Goal: Use online tool/utility: Utilize a website feature to perform a specific function

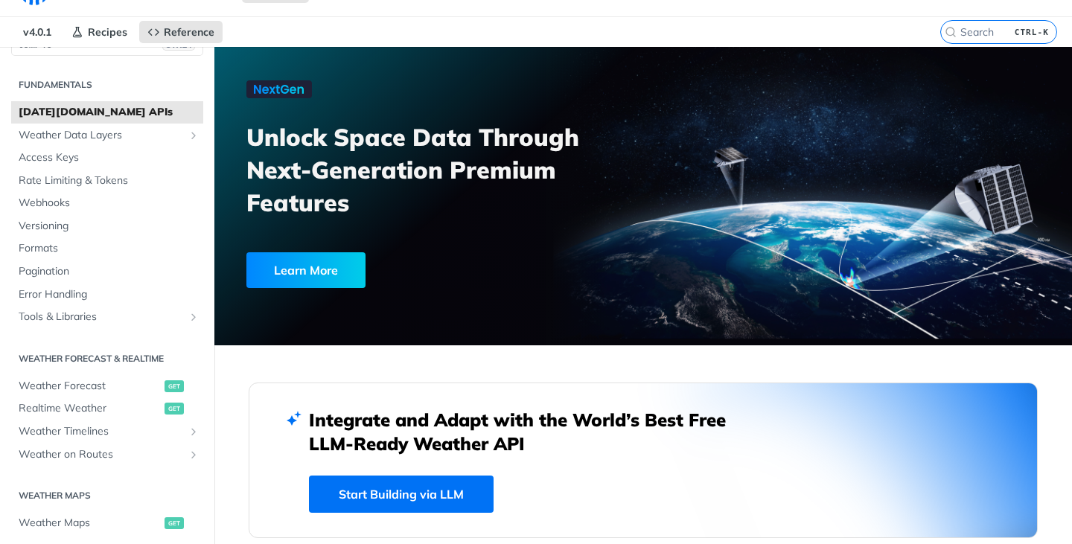
scroll to position [32, 0]
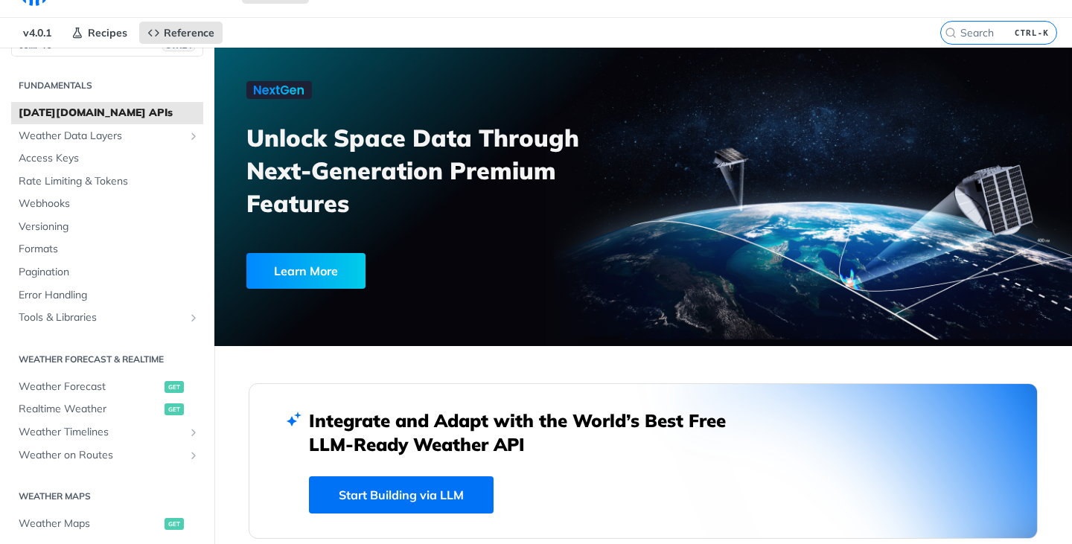
click at [125, 109] on span "[DATE][DOMAIN_NAME] APIs" at bounding box center [109, 113] width 181 height 15
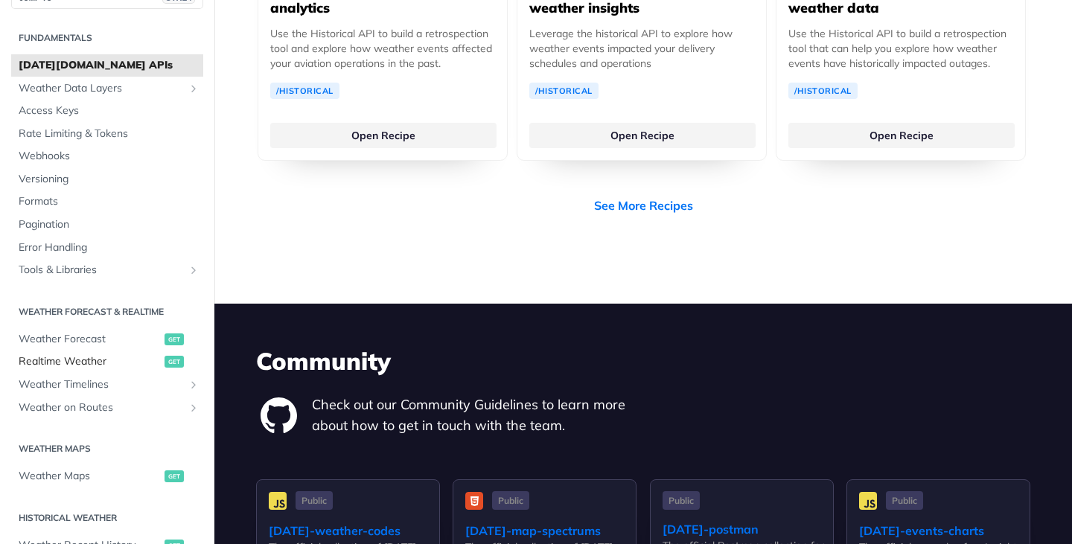
scroll to position [3201, 0]
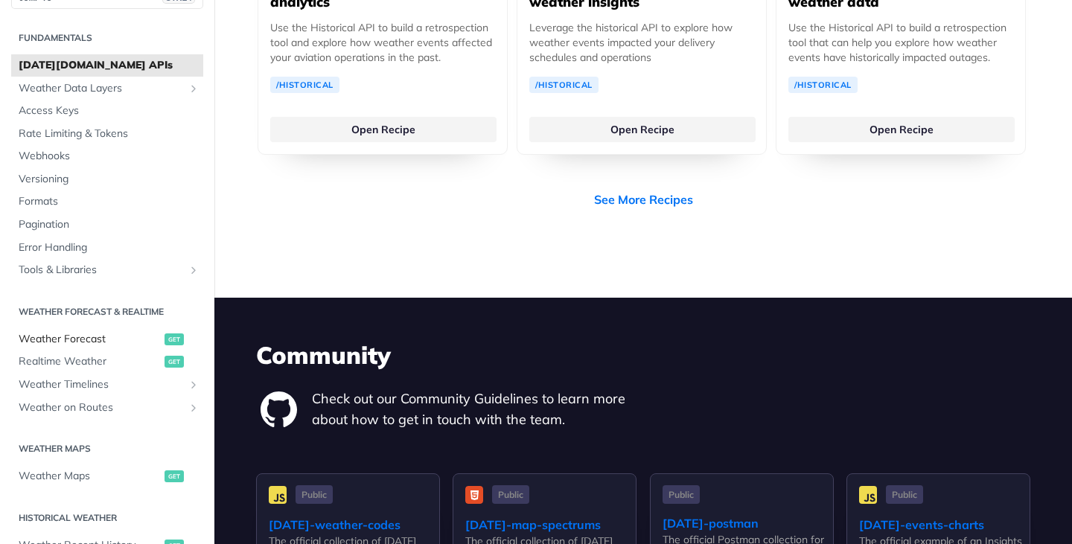
click at [93, 336] on span "Weather Forecast" at bounding box center [90, 339] width 142 height 15
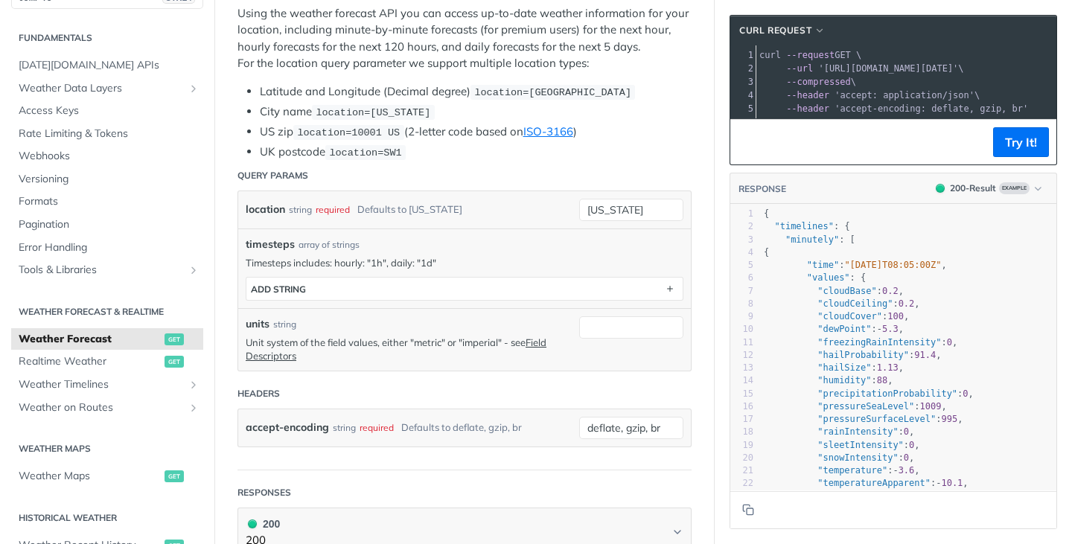
scroll to position [292, 0]
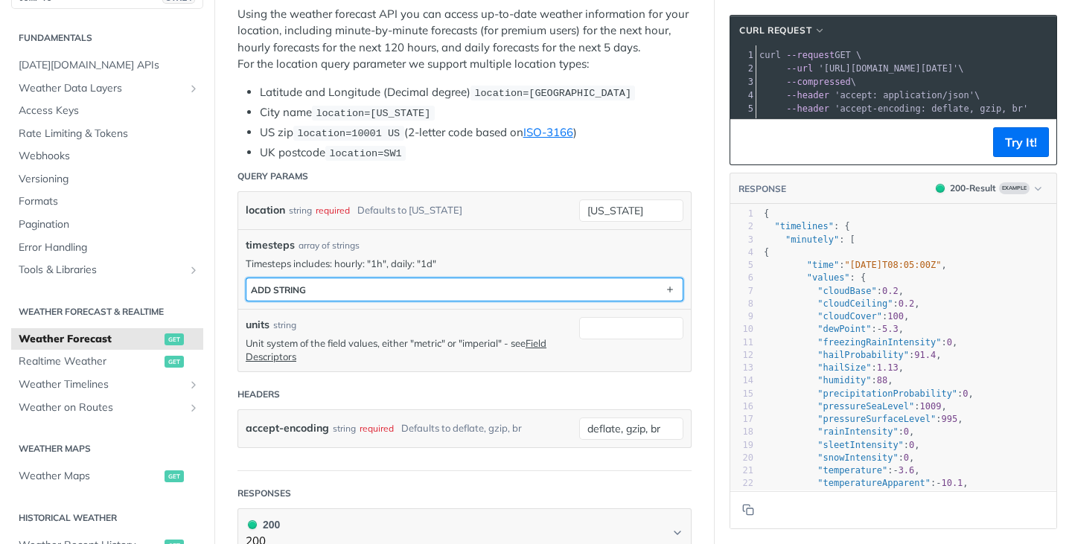
click at [378, 282] on button "ADD string" at bounding box center [464, 289] width 436 height 22
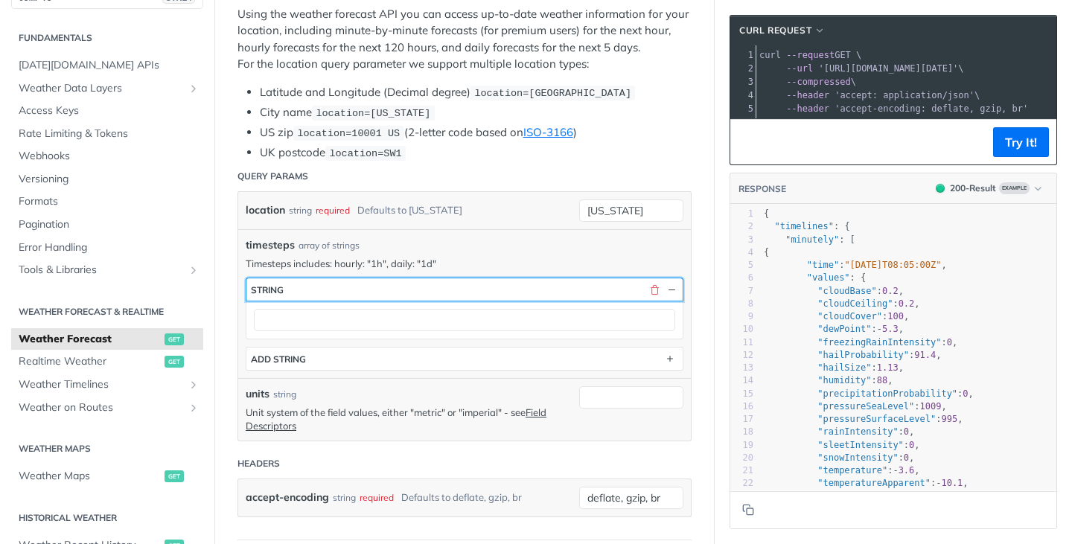
click at [381, 287] on button "string" at bounding box center [464, 289] width 436 height 22
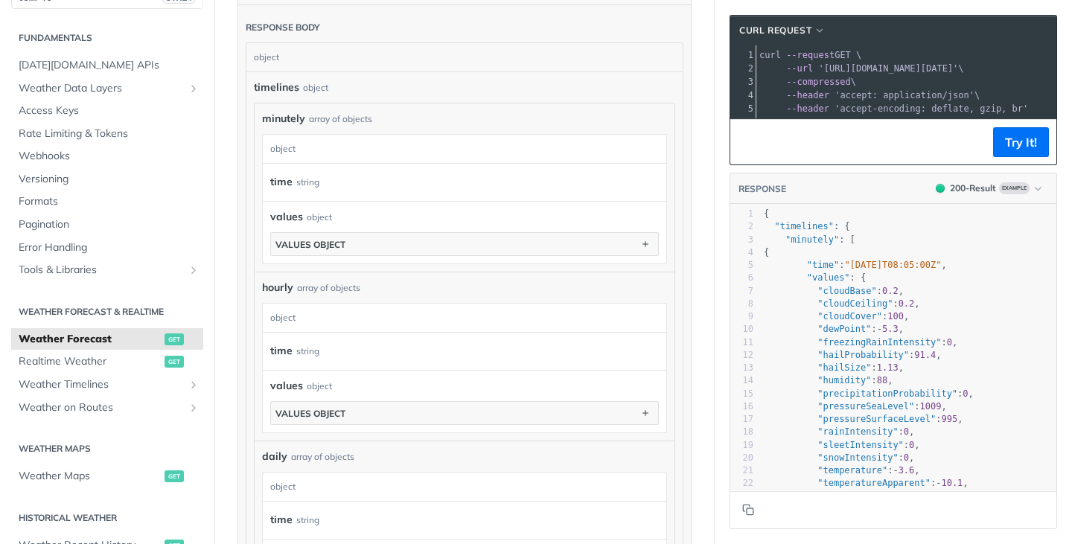
scroll to position [870, 0]
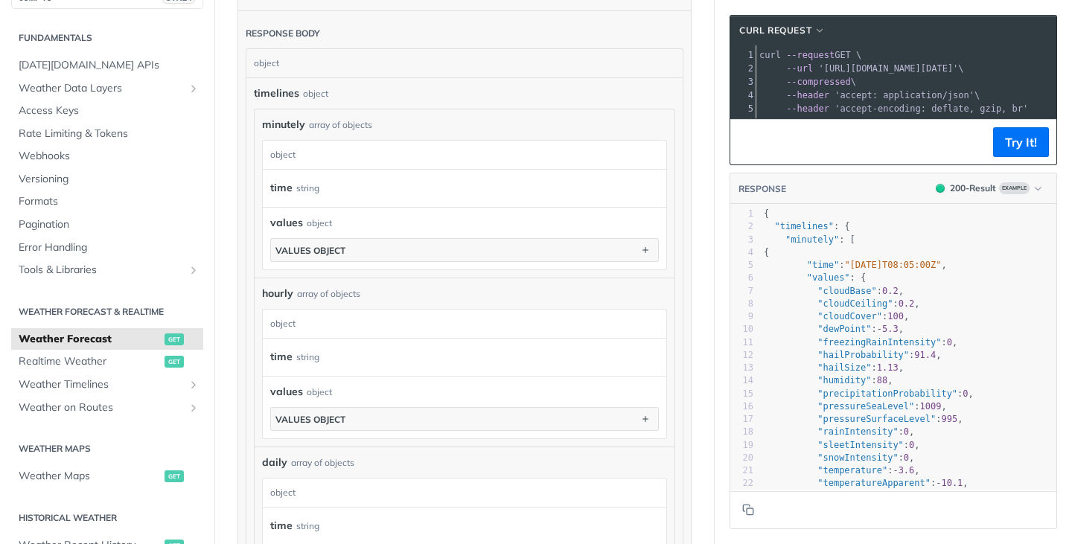
click at [342, 197] on div "time string" at bounding box center [460, 188] width 381 height 22
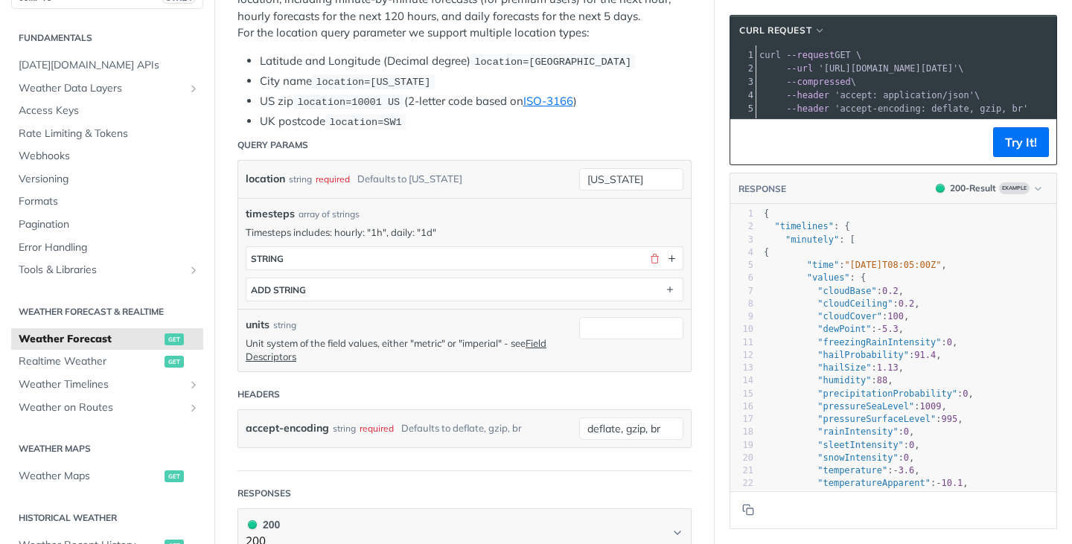
scroll to position [326, 0]
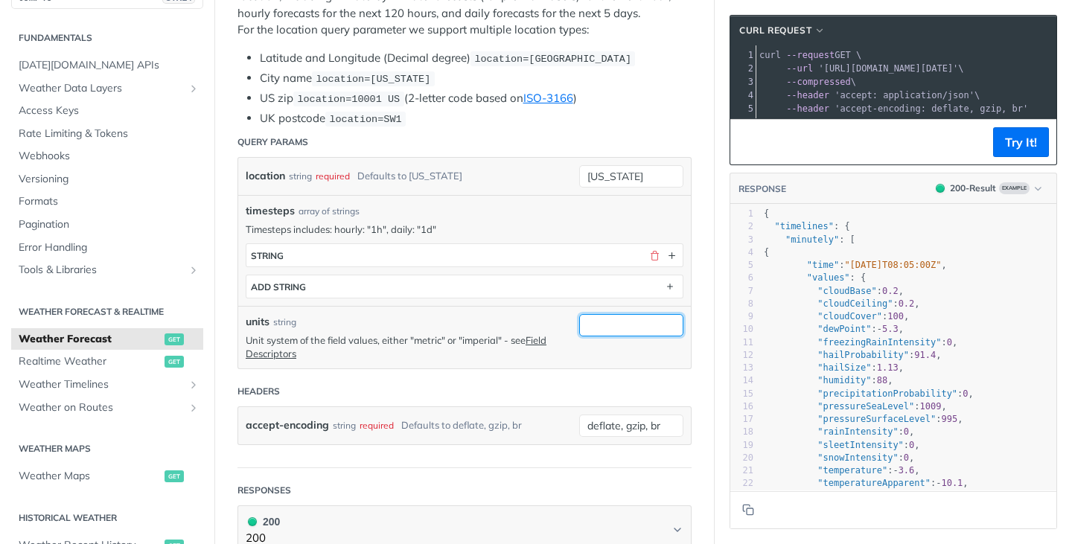
click at [601, 321] on input "units" at bounding box center [631, 325] width 104 height 22
click at [460, 225] on p "Timesteps includes: hourly: "1h", daily: "1d"" at bounding box center [465, 229] width 438 height 13
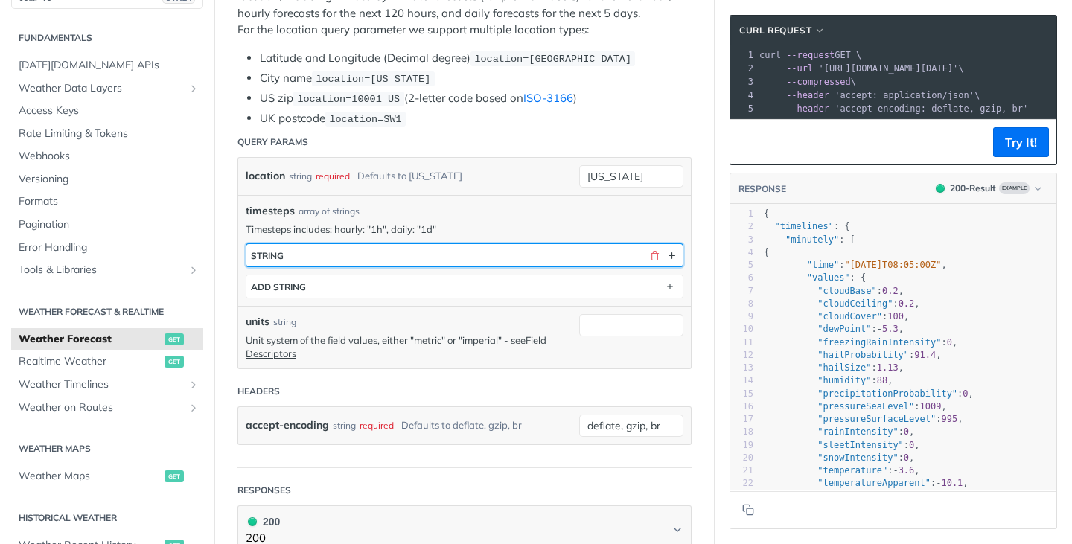
click at [419, 255] on button "string" at bounding box center [464, 255] width 436 height 22
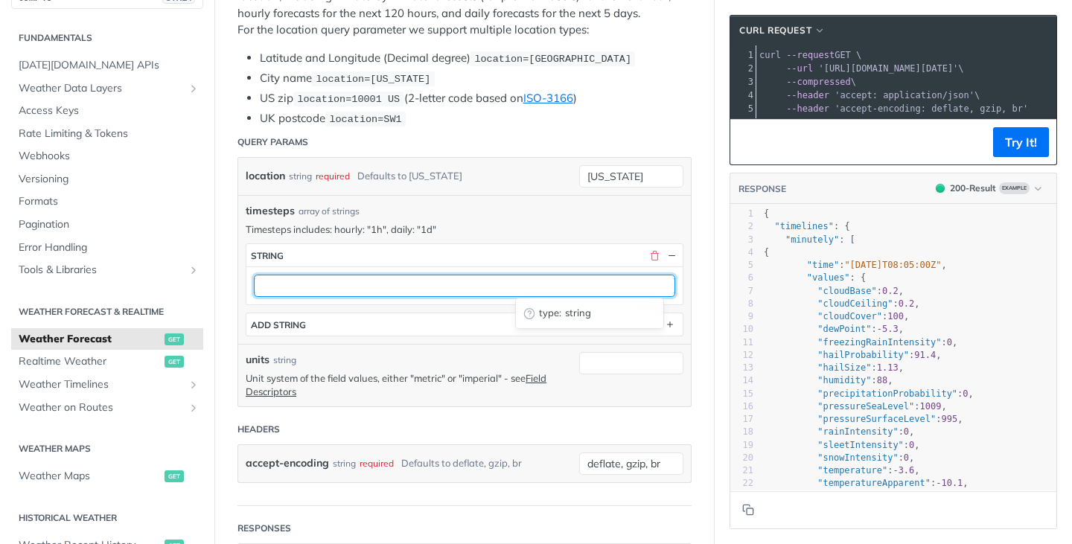
click at [370, 291] on input "text" at bounding box center [464, 286] width 421 height 22
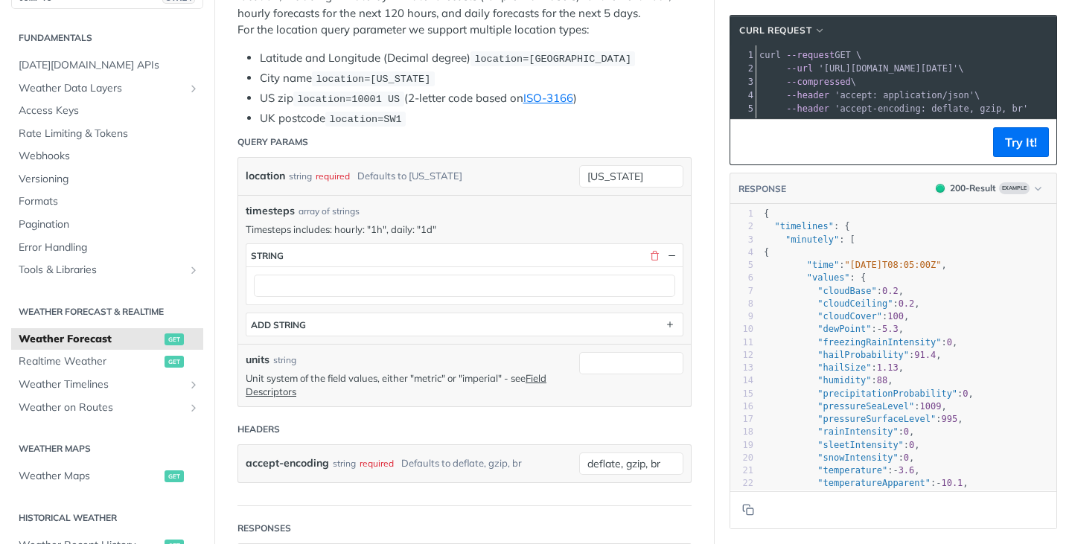
click at [465, 203] on div "timesteps array of strings" at bounding box center [465, 211] width 438 height 16
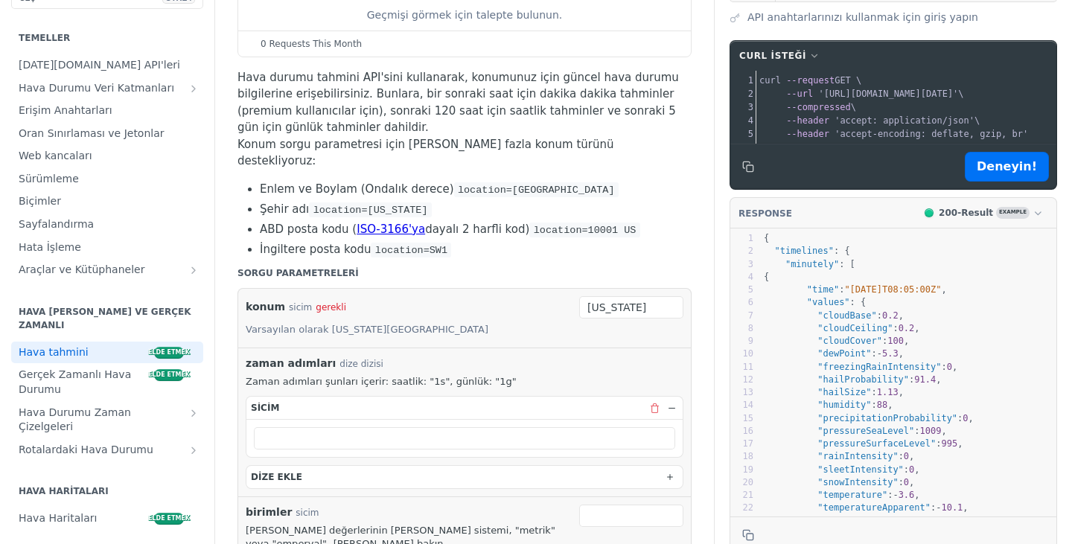
scroll to position [236, 0]
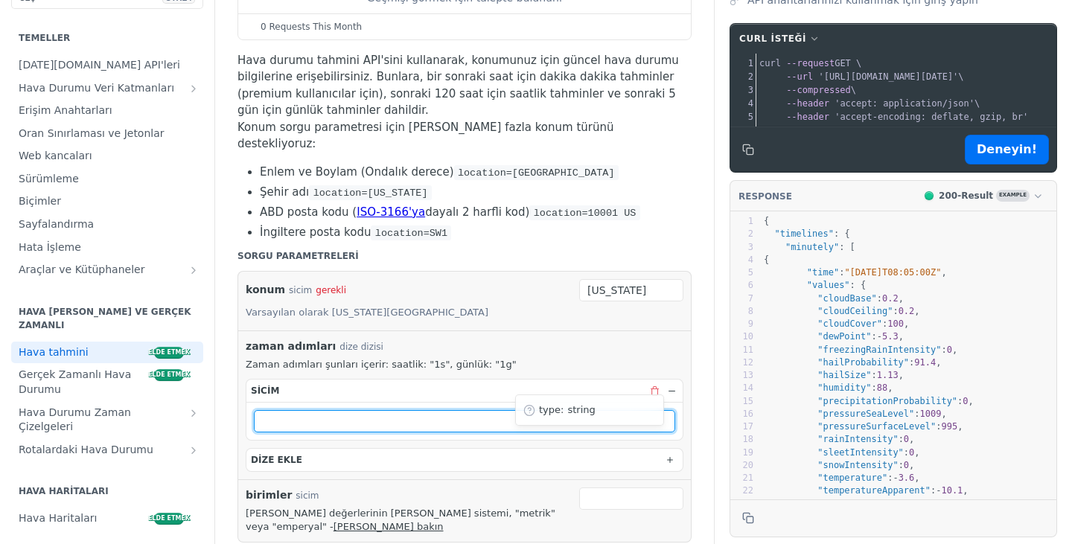
click at [425, 410] on input "text" at bounding box center [464, 421] width 421 height 22
type input "1h"
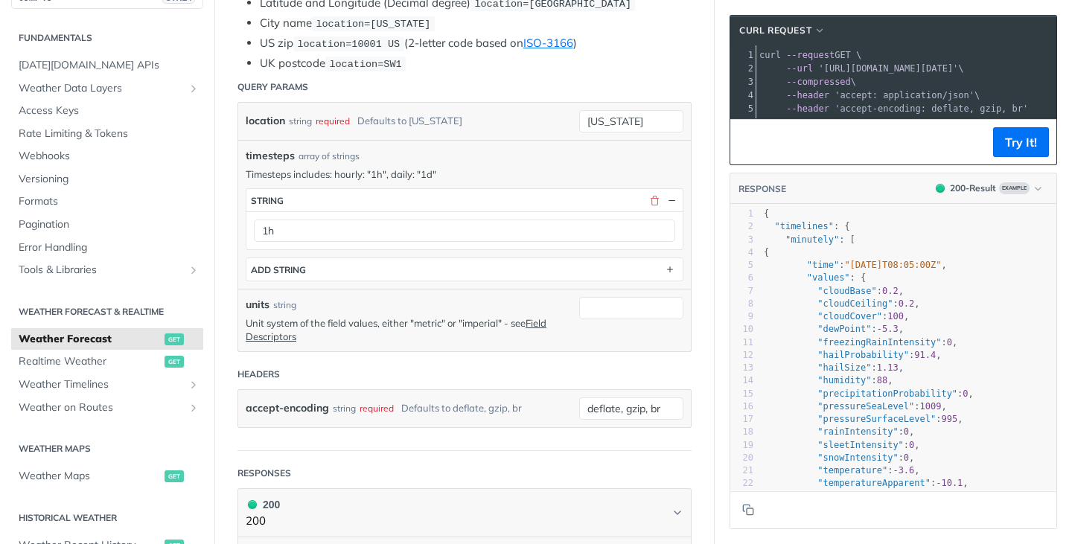
scroll to position [389, 0]
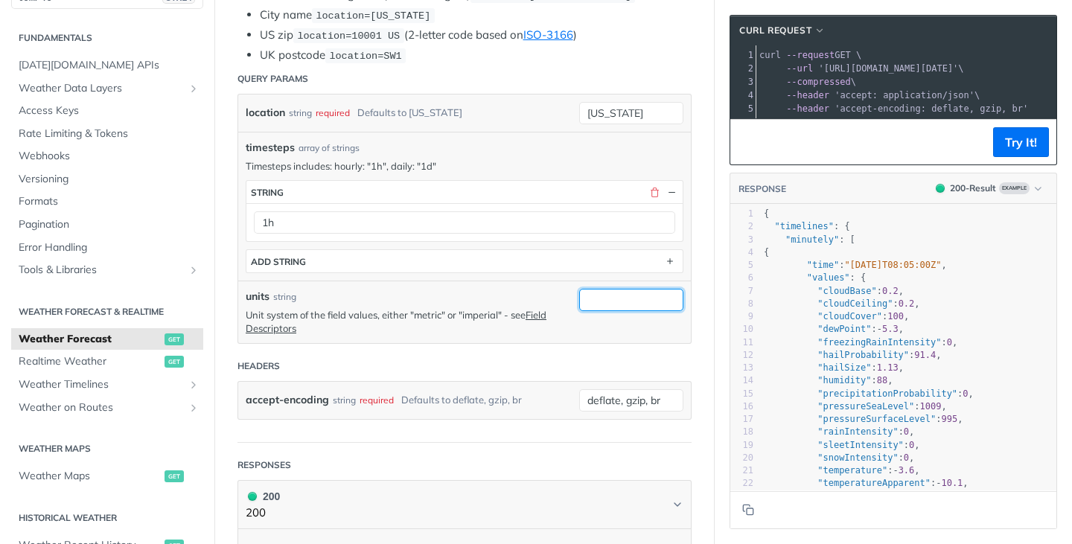
click at [625, 298] on input "units" at bounding box center [631, 300] width 104 height 22
click at [459, 313] on p "Unit system of the field values, either "metric" or "imperial" - see Field Desc…" at bounding box center [409, 321] width 326 height 27
click at [547, 309] on link "Field Descriptors" at bounding box center [396, 321] width 301 height 25
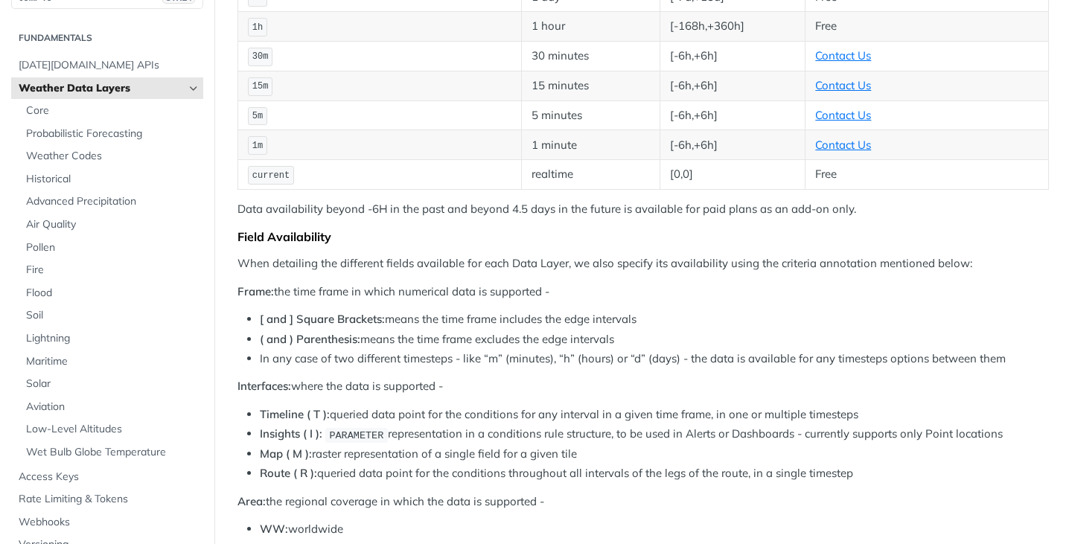
scroll to position [1407, 0]
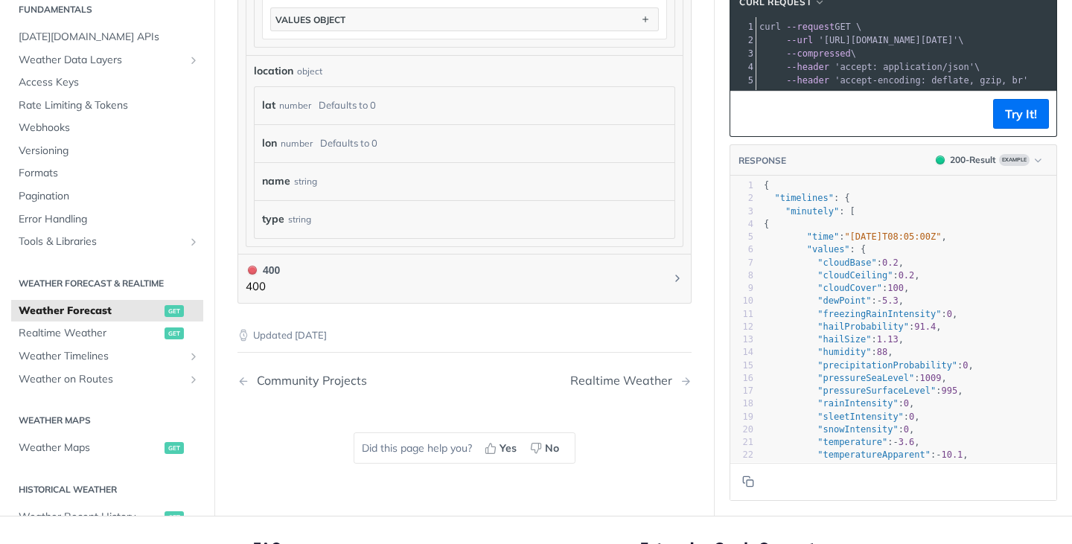
scroll to position [422, 0]
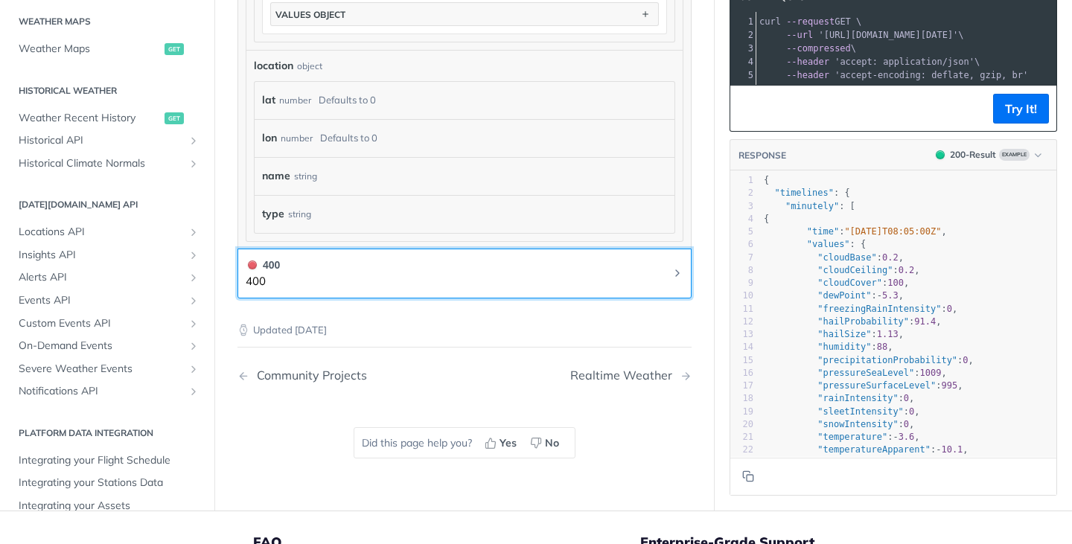
click at [585, 278] on button "400 400" at bounding box center [465, 274] width 438 height 34
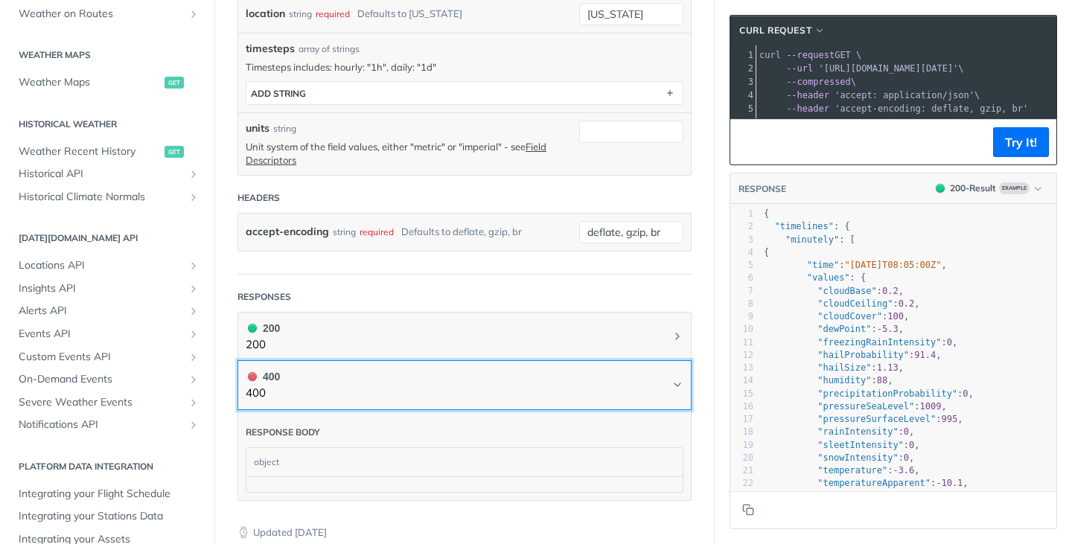
scroll to position [488, 0]
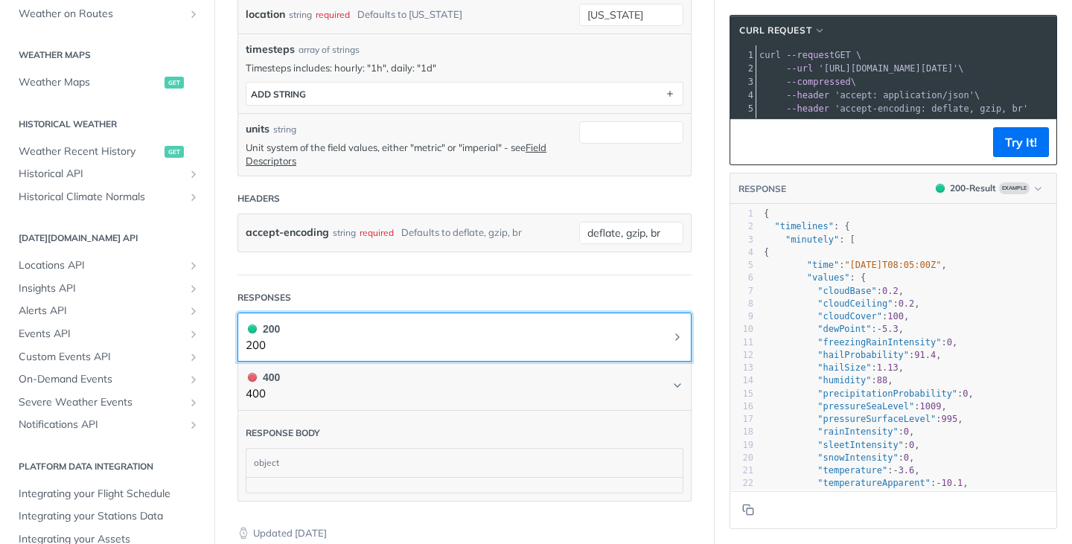
click at [363, 331] on button "200 200" at bounding box center [465, 338] width 438 height 34
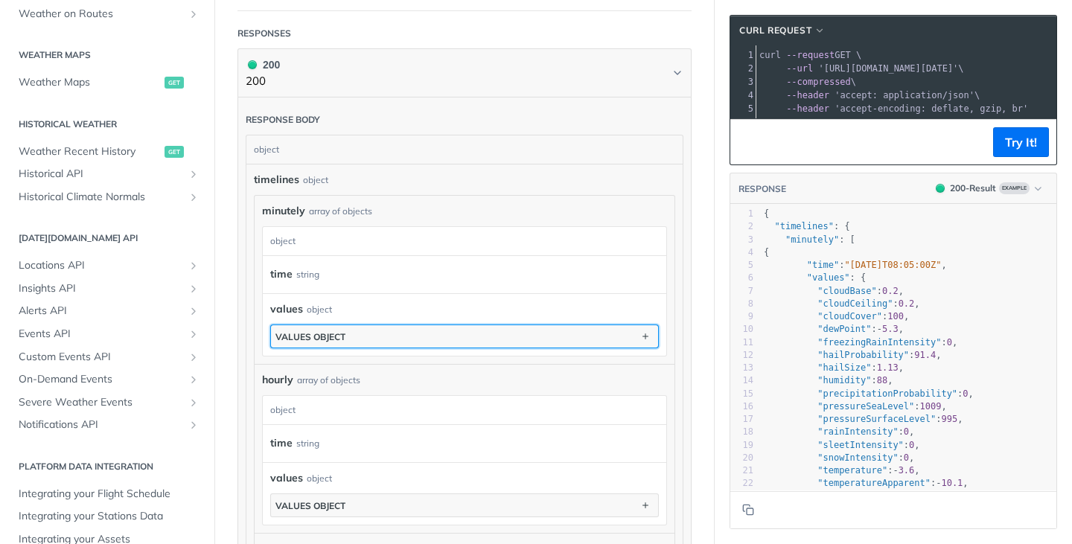
click at [319, 334] on div "values object" at bounding box center [311, 336] width 70 height 11
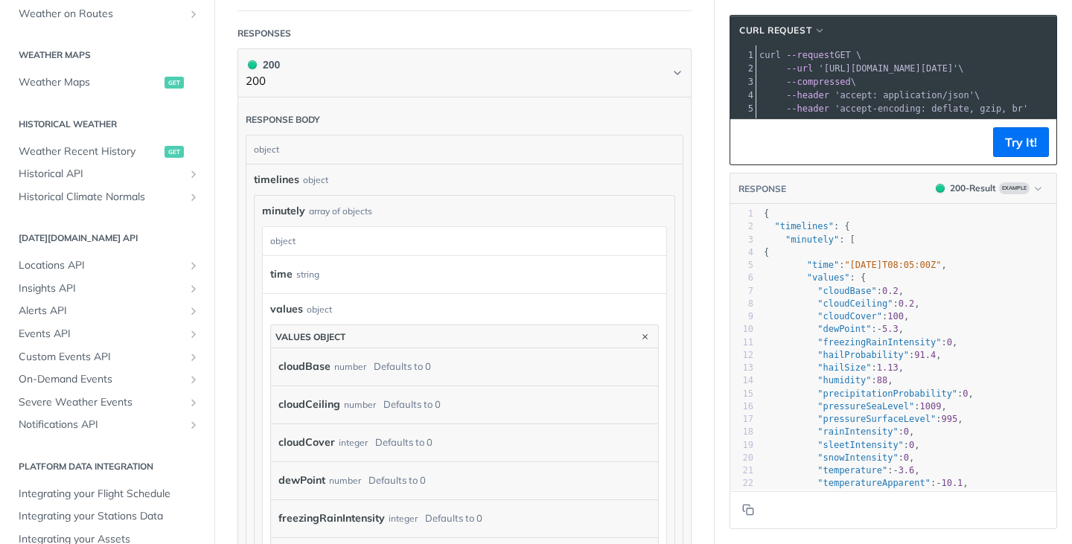
click at [346, 366] on div "number" at bounding box center [350, 367] width 32 height 22
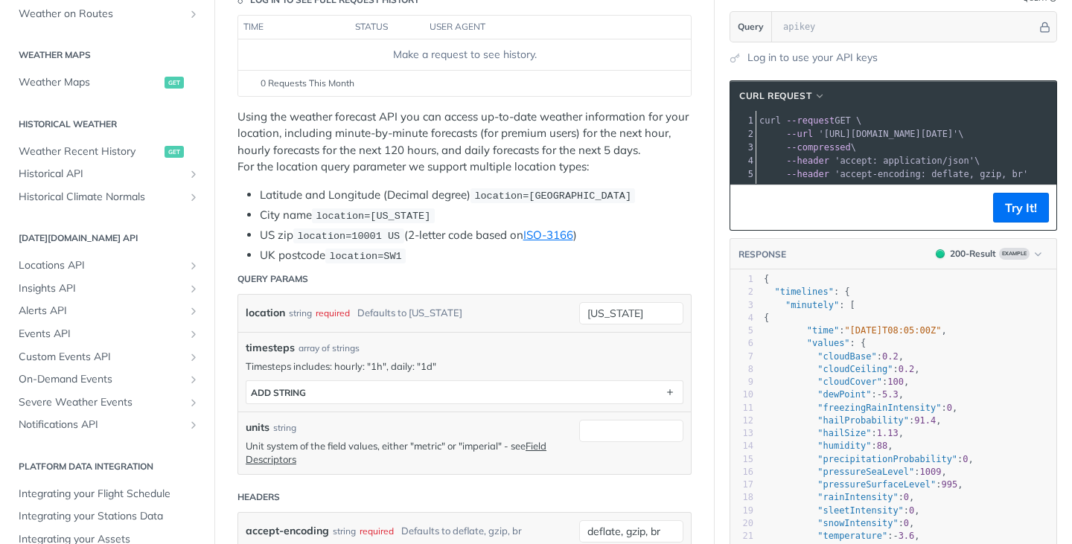
scroll to position [0, 0]
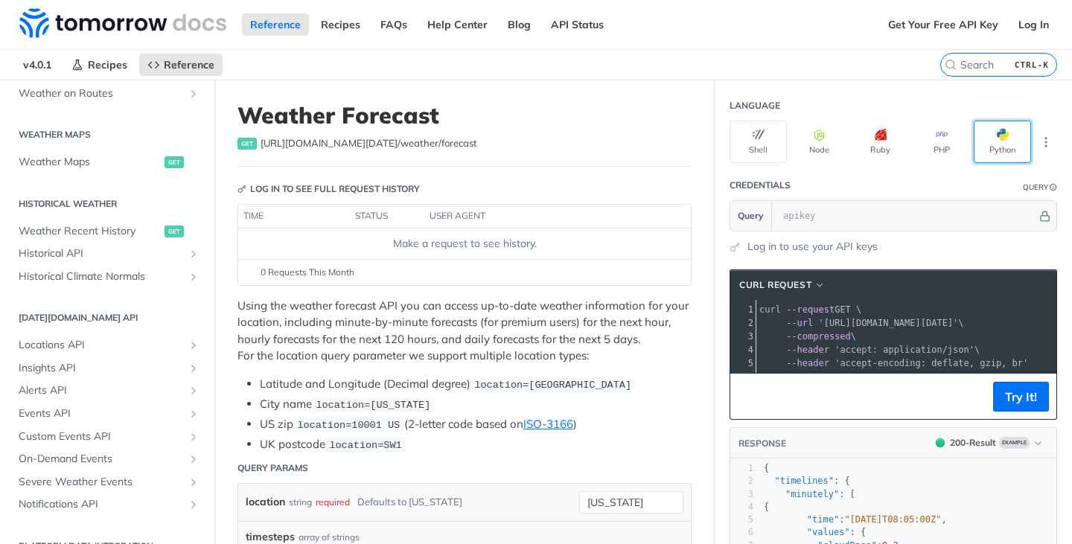
click at [981, 143] on button "Python" at bounding box center [1002, 142] width 57 height 42
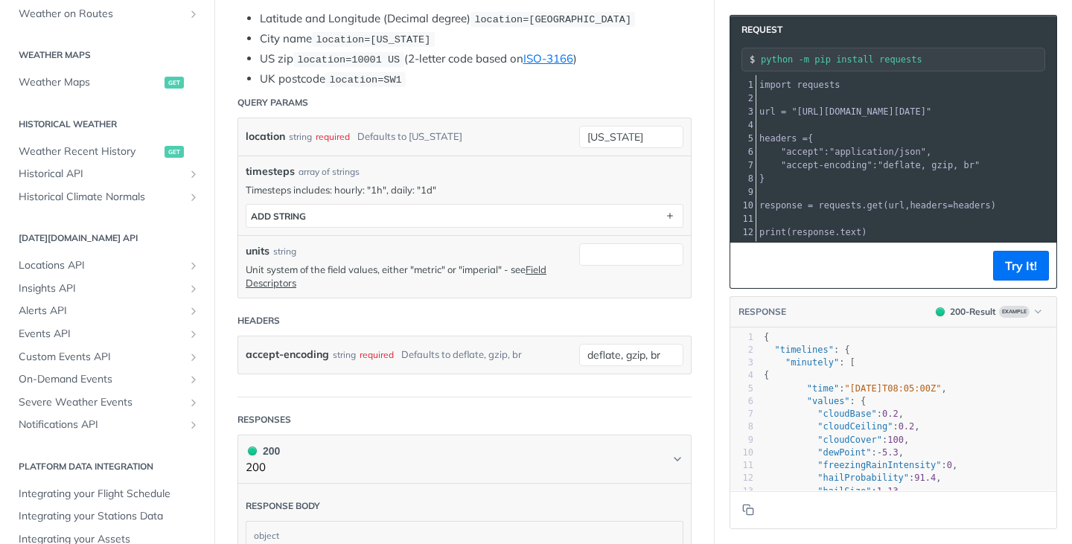
scroll to position [375, 0]
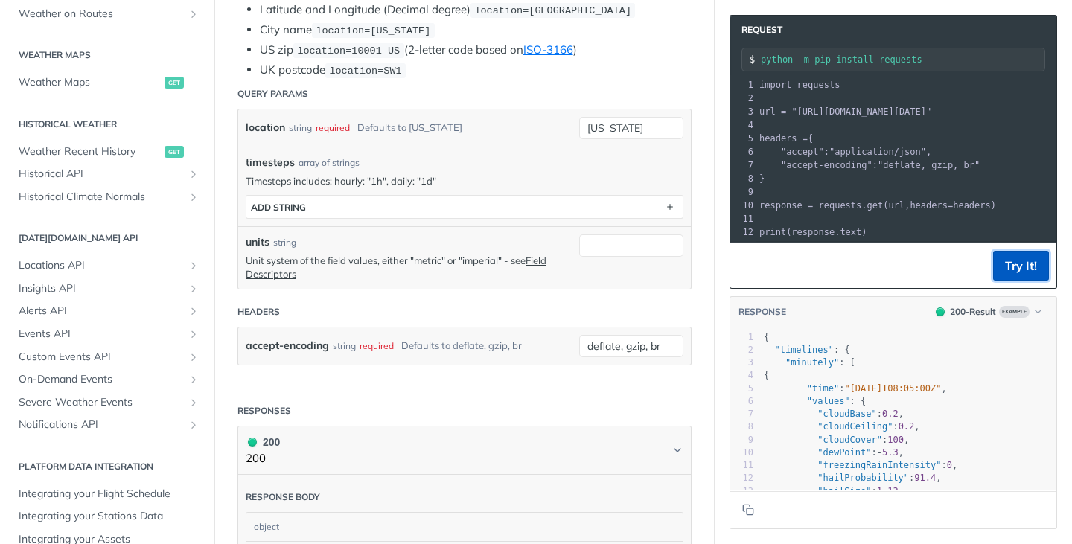
click at [1008, 264] on button "Try It!" at bounding box center [1021, 266] width 56 height 30
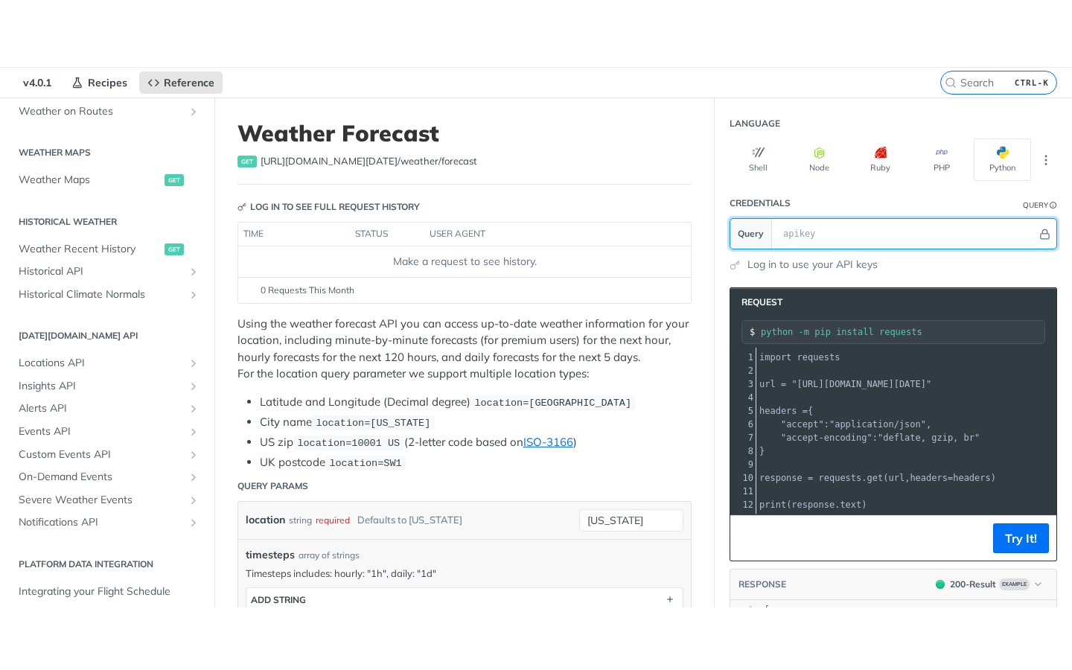
scroll to position [45, 0]
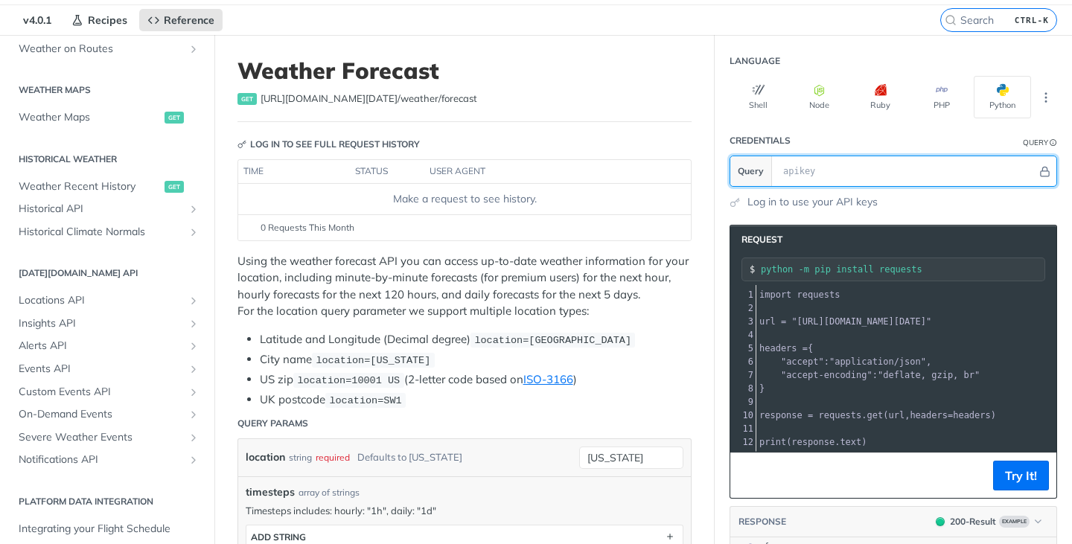
click at [805, 172] on input "text" at bounding box center [906, 171] width 261 height 30
click at [829, 176] on input "text" at bounding box center [906, 171] width 261 height 30
paste input "65f3tbh8ipGrdj7Tj5MA1ka6r2Ufg3U"
type input "65f3tbh8ipGrdj7Tj5MA1ka6r2Ufg3U"
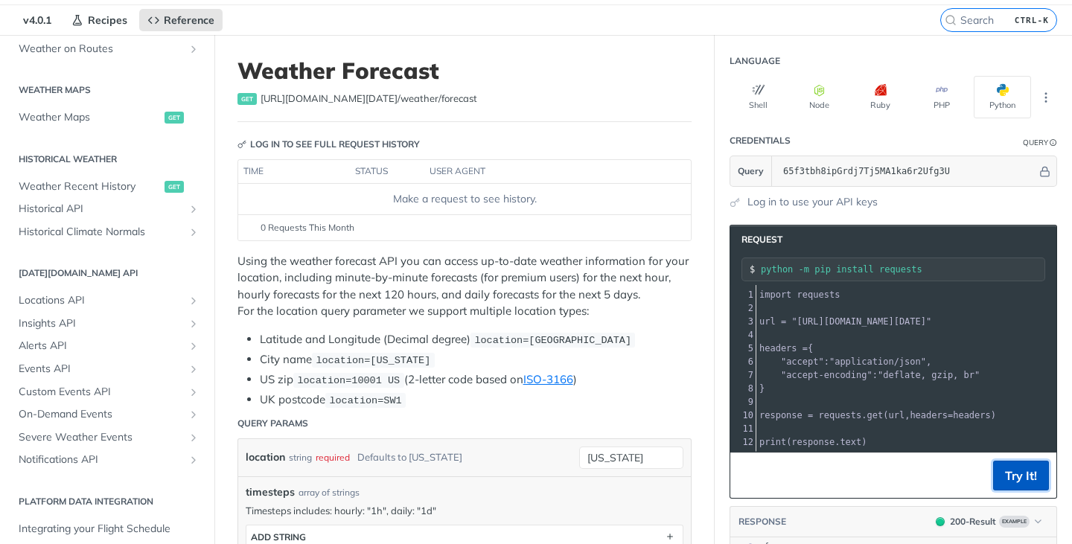
click at [1023, 476] on button "Try It!" at bounding box center [1021, 476] width 56 height 30
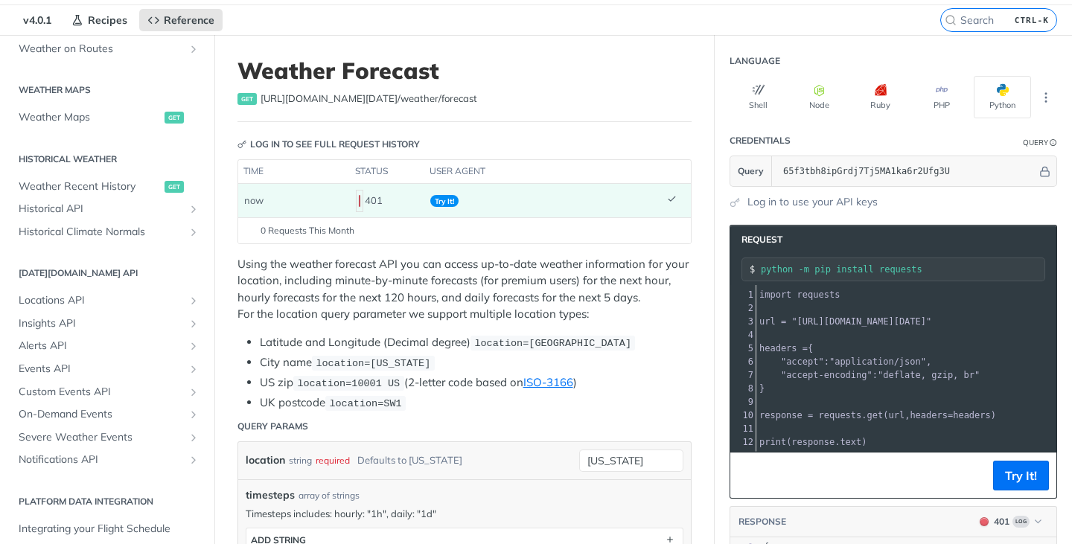
click at [894, 210] on section "Request python -m pip install requests xxxxxxxxxx 12 1 import requests 2 ​ 3 ur…" at bounding box center [893, 441] width 357 height 462
click at [955, 176] on input "65f3tbh8ipGrdj7Tj5MA1ka6r2Ufg3U" at bounding box center [906, 171] width 261 height 30
click at [1017, 480] on button "Try It!" at bounding box center [1021, 476] width 56 height 30
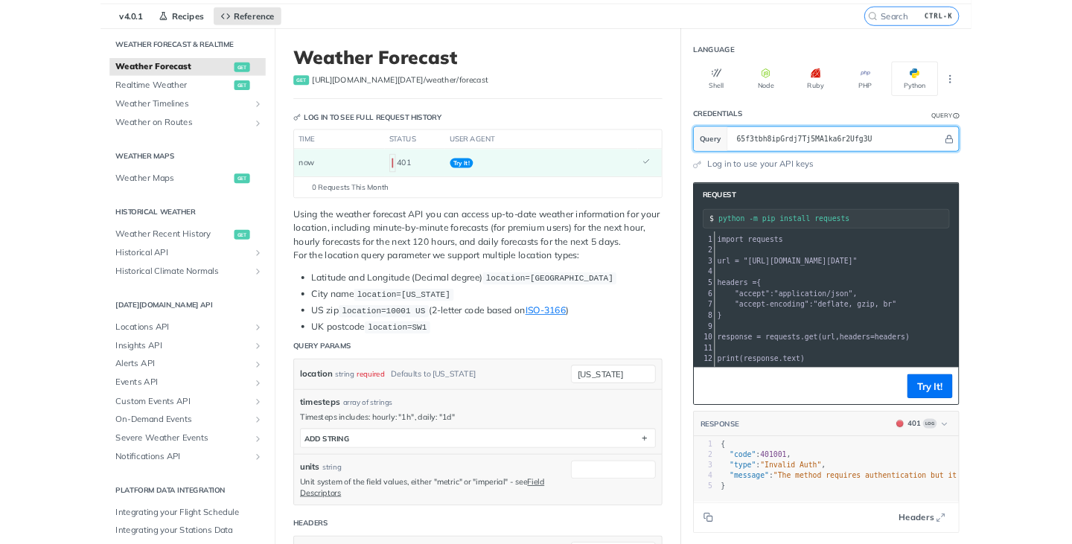
scroll to position [0, 0]
